Goal: Contribute content: Contribute content

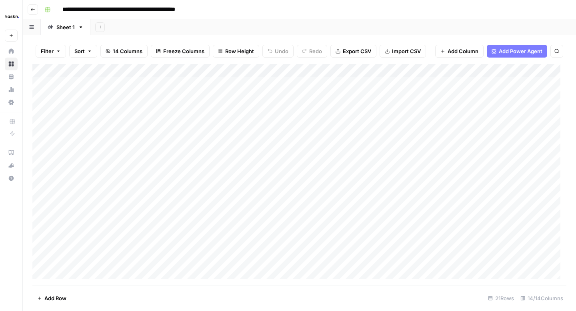
click at [35, 9] on button "Go back" at bounding box center [33, 9] width 10 height 10
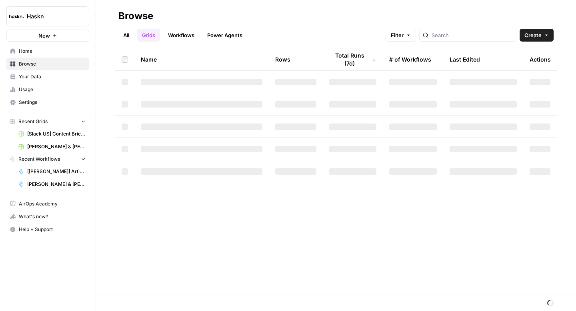
click at [125, 32] on link "All" at bounding box center [126, 35] width 16 height 13
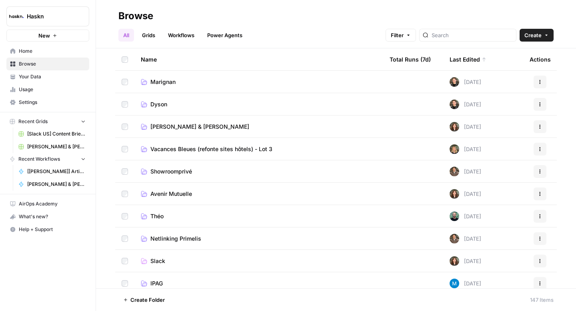
click at [193, 124] on span "[PERSON_NAME] & [PERSON_NAME]" at bounding box center [200, 127] width 99 height 8
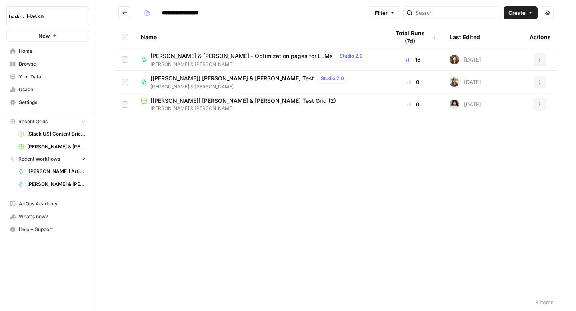
click at [126, 14] on icon "Go back" at bounding box center [125, 13] width 6 height 6
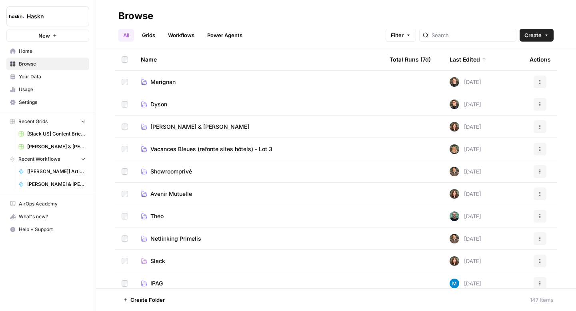
click at [151, 33] on link "Grids" at bounding box center [148, 35] width 23 height 13
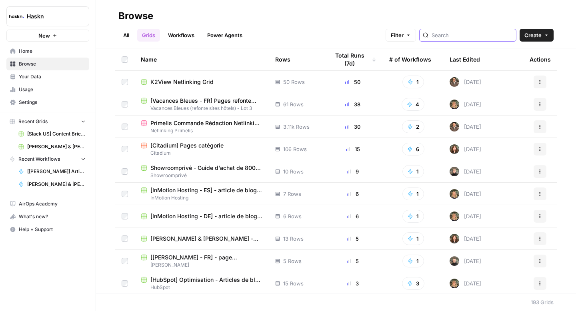
click at [462, 36] on input "search" at bounding box center [472, 35] width 81 height 8
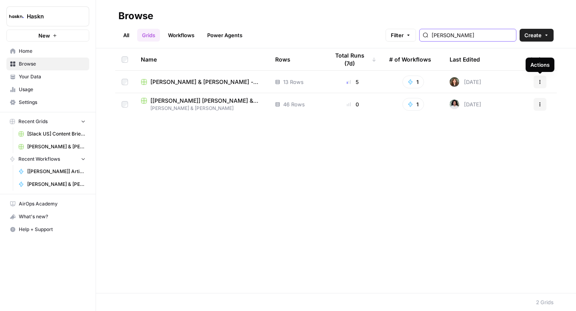
type input "[PERSON_NAME]"
click at [543, 81] on button "Actions" at bounding box center [540, 82] width 13 height 13
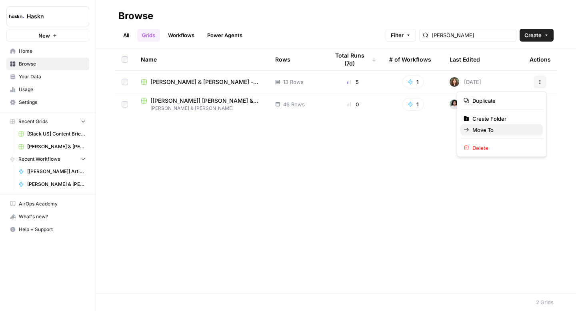
click at [480, 129] on span "Move To" at bounding box center [505, 130] width 64 height 8
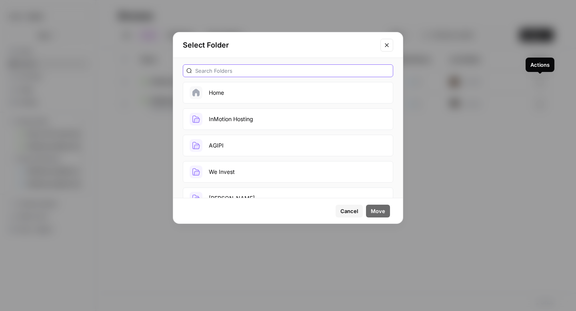
click at [249, 71] on input "text" at bounding box center [292, 71] width 195 height 8
type input "simmo"
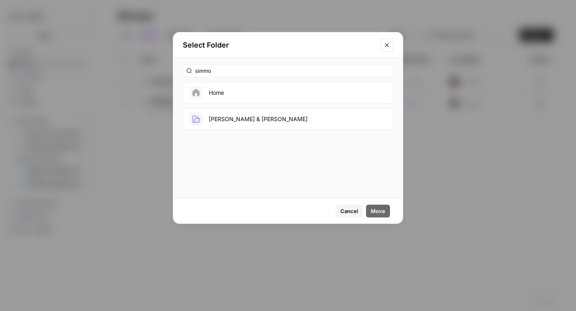
click at [214, 116] on button "[PERSON_NAME] & [PERSON_NAME]" at bounding box center [288, 119] width 211 height 22
click at [375, 209] on span "Move" at bounding box center [378, 211] width 14 height 8
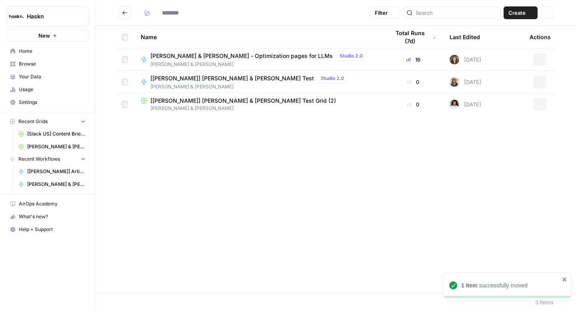
type input "**********"
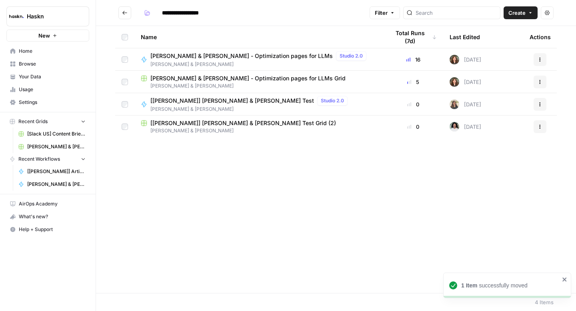
click at [225, 78] on span "[PERSON_NAME] & [PERSON_NAME] - Optimization pages for LLMs Grid" at bounding box center [248, 78] width 195 height 8
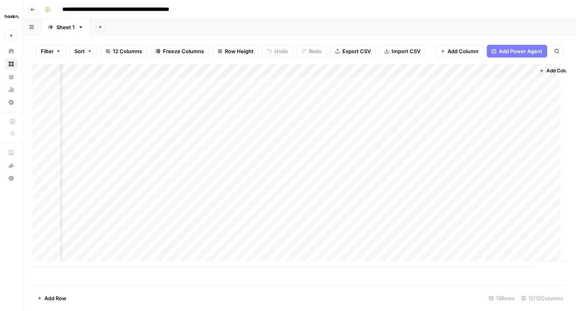
scroll to position [0, 396]
click at [30, 9] on button "Go back" at bounding box center [33, 9] width 10 height 10
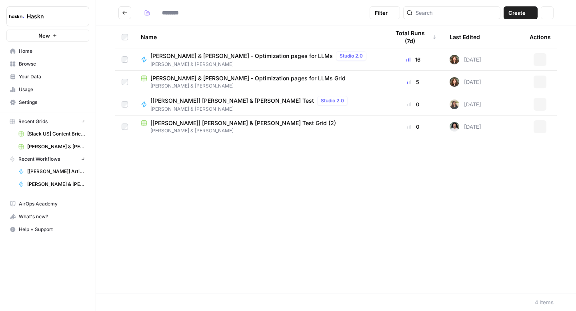
type input "**********"
click at [197, 57] on span "[PERSON_NAME] & [PERSON_NAME] - Optimization pages for LLMs" at bounding box center [242, 56] width 183 height 8
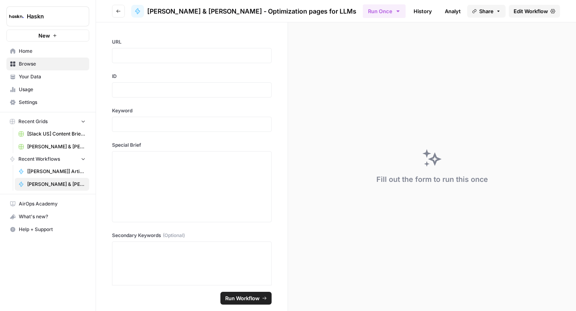
click at [533, 8] on span "Edit Workflow" at bounding box center [531, 11] width 34 height 8
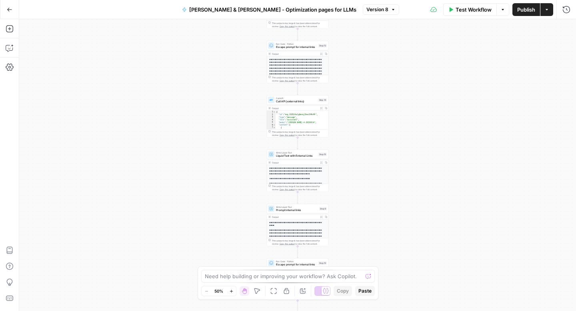
click at [352, 188] on div "**********" at bounding box center [297, 165] width 557 height 292
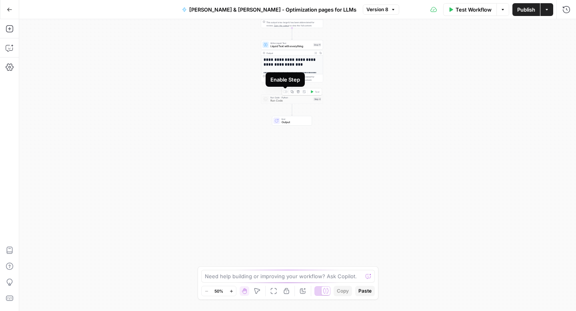
click at [286, 92] on div at bounding box center [285, 91] width 5 height 3
click at [280, 104] on div "Run Code · Python Run Code Step 4 Copy step Delete step Add Note Test" at bounding box center [292, 99] width 62 height 10
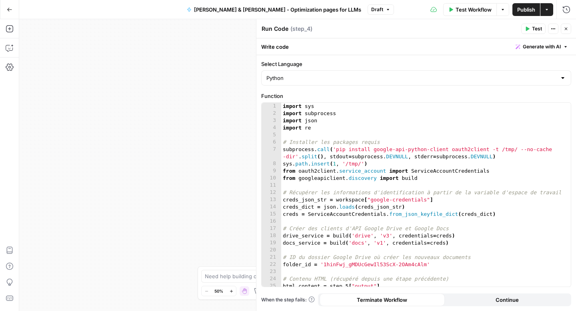
click at [272, 25] on textarea "Run Code" at bounding box center [275, 29] width 27 height 8
type textarea "Intégration Google Doc"
click at [567, 28] on icon "button" at bounding box center [566, 28] width 5 height 5
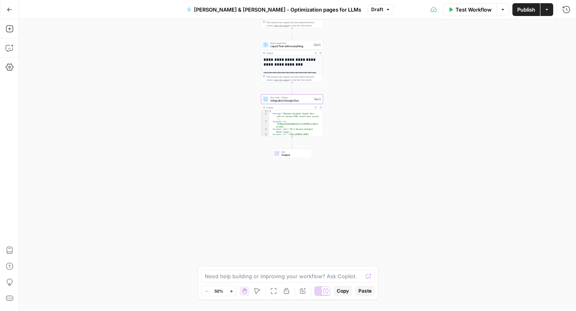
click at [520, 11] on span "Publish" at bounding box center [527, 10] width 18 height 8
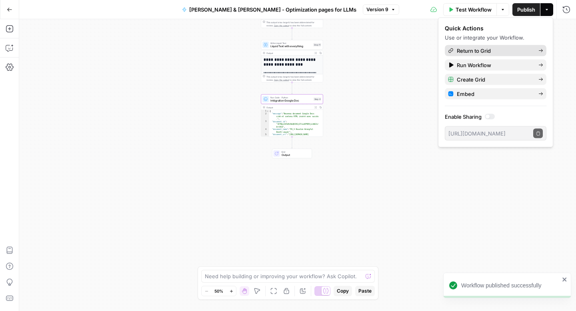
click at [470, 53] on span "Return to Grid" at bounding box center [494, 51] width 75 height 8
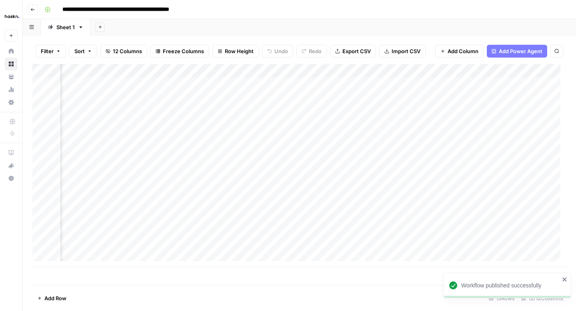
scroll to position [0, 47]
click at [250, 82] on div "Add Column" at bounding box center [299, 165] width 534 height 203
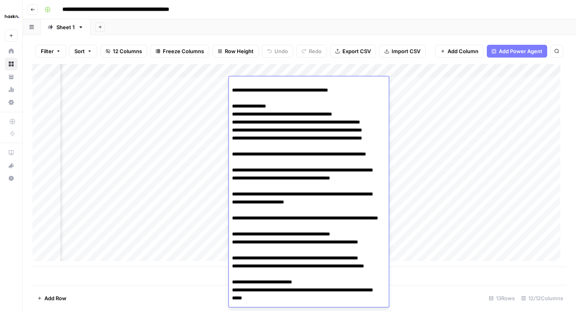
scroll to position [324, 0]
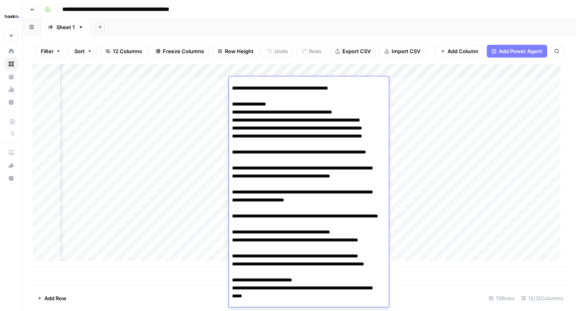
drag, startPoint x: 347, startPoint y: 113, endPoint x: 293, endPoint y: 114, distance: 54.0
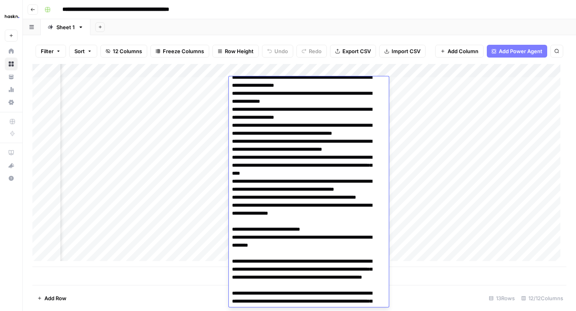
scroll to position [782, 0]
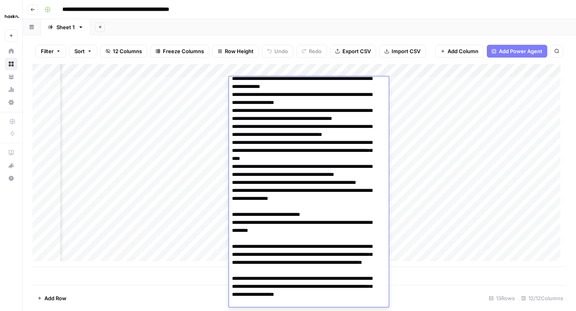
click at [282, 182] on textarea at bounding box center [306, 39] width 154 height 1484
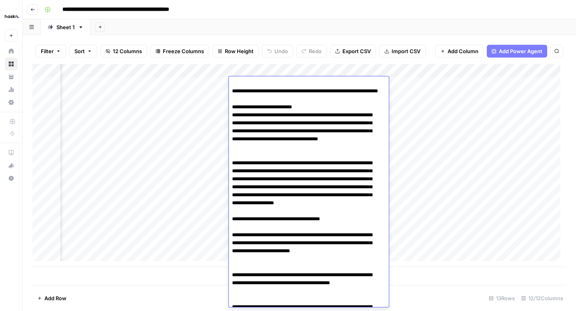
scroll to position [1010, 0]
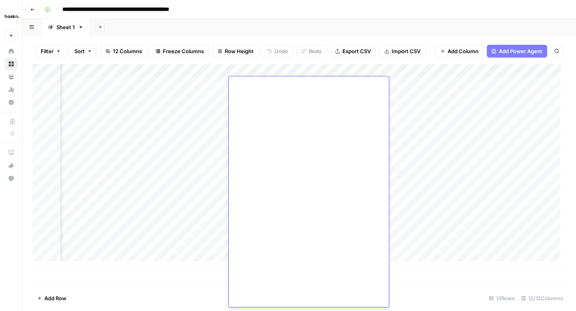
scroll to position [1256, 0]
type textarea "**********"
click at [454, 87] on div "Add Column" at bounding box center [299, 165] width 534 height 203
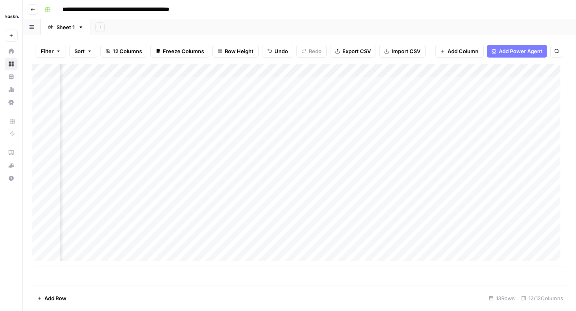
scroll to position [0, 314]
click at [385, 84] on div "Add Column" at bounding box center [299, 165] width 534 height 203
click at [206, 97] on div "Add Column" at bounding box center [299, 165] width 534 height 203
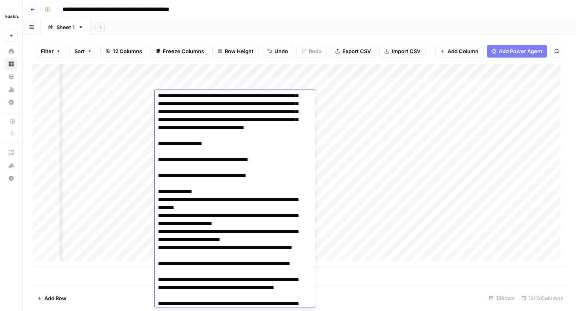
scroll to position [247, 0]
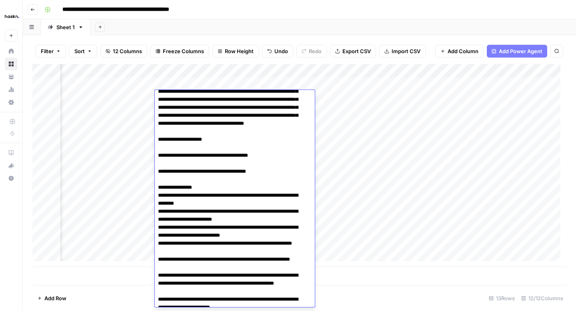
drag, startPoint x: 273, startPoint y: 179, endPoint x: 216, endPoint y: 180, distance: 56.4
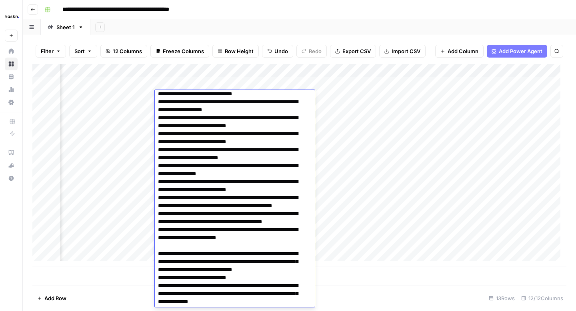
scroll to position [749, 0]
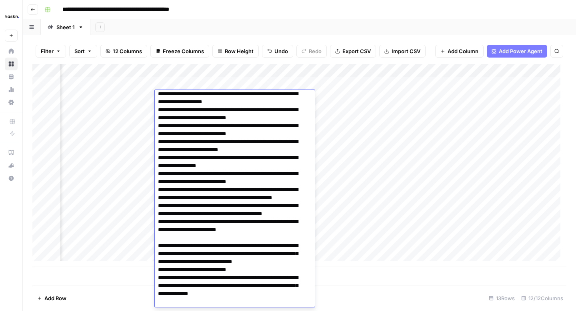
click at [216, 153] on textarea at bounding box center [232, 98] width 154 height 1508
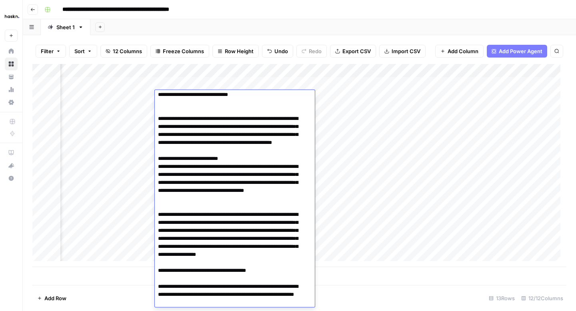
scroll to position [1011, 0]
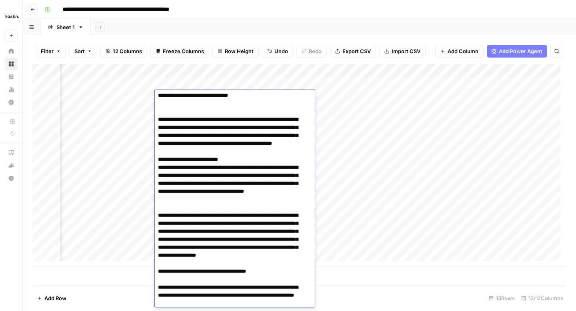
type textarea "**********"
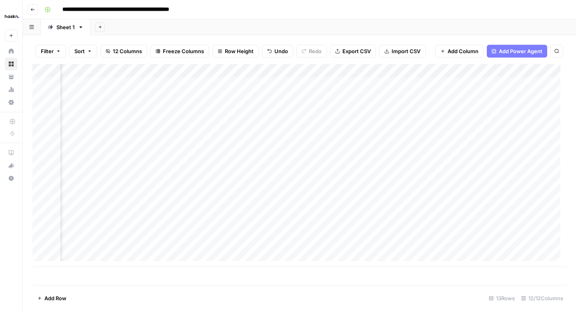
click at [185, 98] on div "Add Column" at bounding box center [299, 165] width 534 height 203
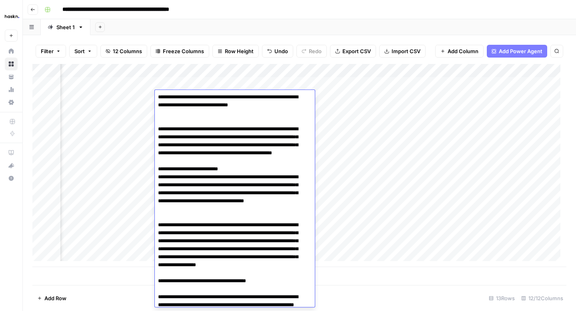
scroll to position [997, 0]
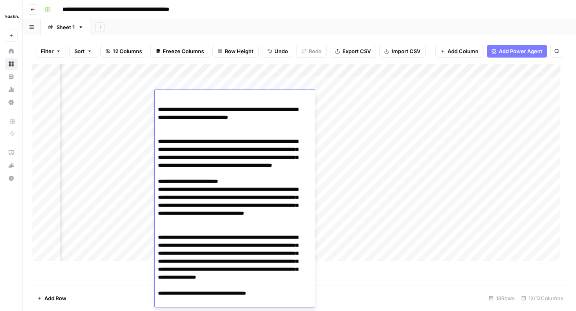
drag, startPoint x: 179, startPoint y: 166, endPoint x: 150, endPoint y: 165, distance: 29.2
click at [150, 165] on body "**********" at bounding box center [288, 155] width 576 height 311
drag, startPoint x: 244, startPoint y: 182, endPoint x: 230, endPoint y: 181, distance: 14.0
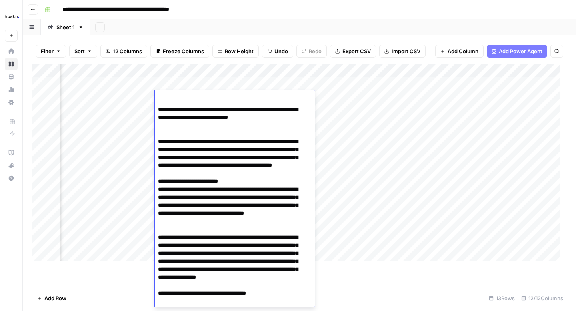
drag, startPoint x: 197, startPoint y: 190, endPoint x: 158, endPoint y: 190, distance: 39.6
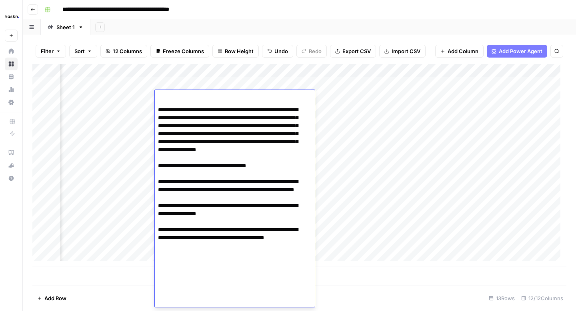
scroll to position [1101, 0]
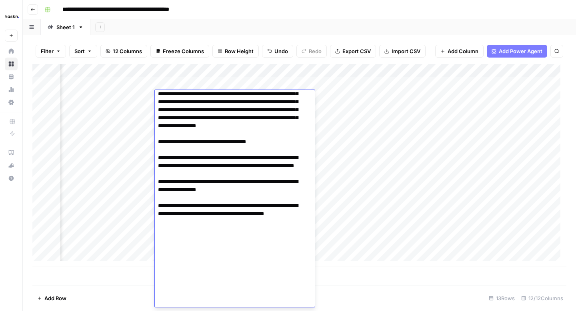
scroll to position [1143, 0]
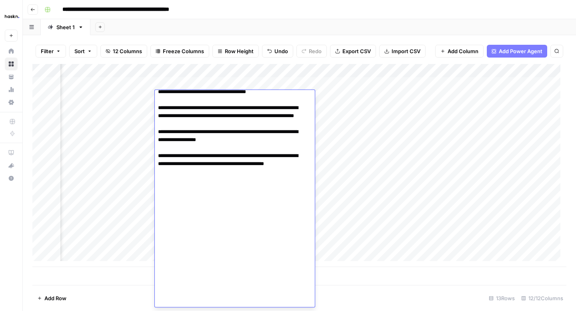
scroll to position [1190, 0]
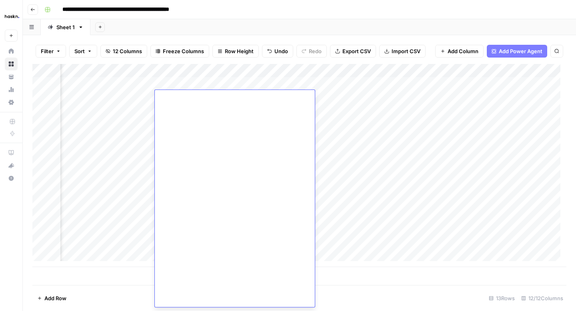
scroll to position [1287, 0]
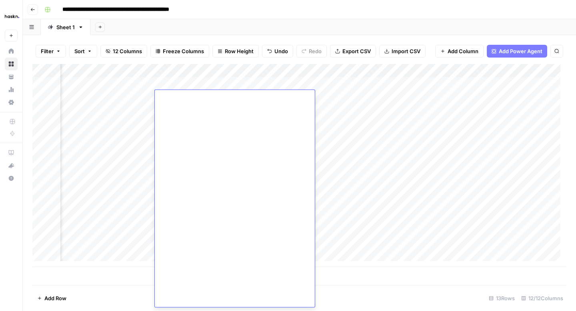
type textarea "**********"
click at [401, 232] on div "Add Column" at bounding box center [299, 165] width 534 height 203
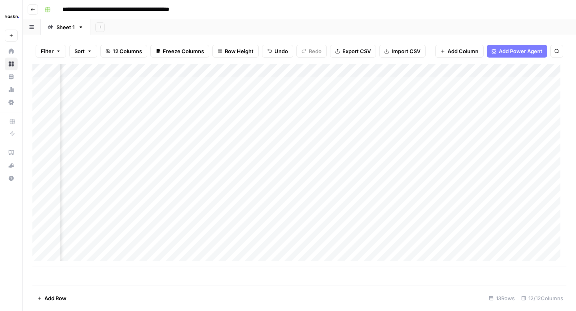
scroll to position [0, 331]
click at [371, 98] on div "Add Column" at bounding box center [299, 165] width 534 height 203
click at [437, 83] on div "Add Column" at bounding box center [299, 165] width 534 height 203
